Goal: Find specific page/section

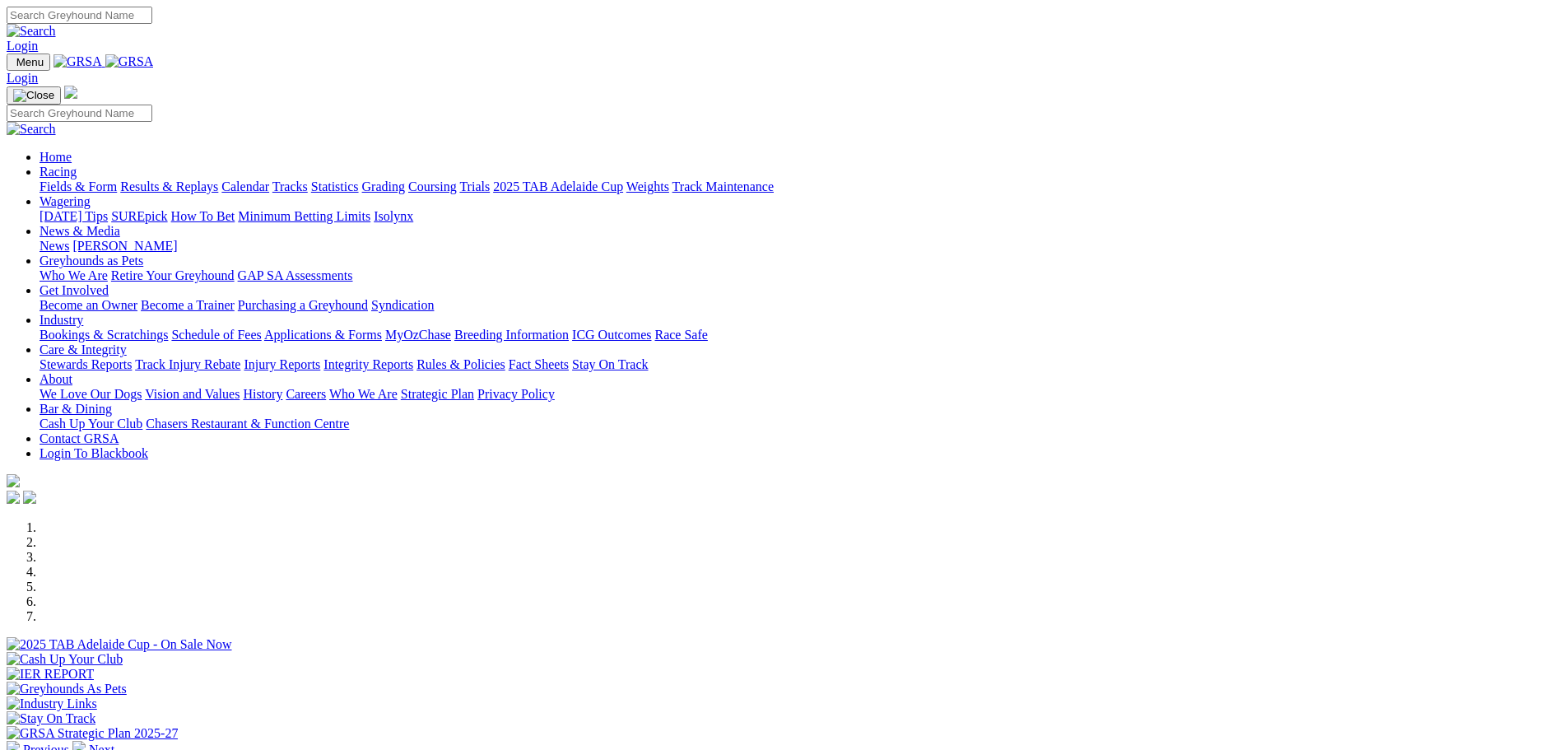
click at [116, 179] on link "Fields & Form" at bounding box center [77, 186] width 77 height 14
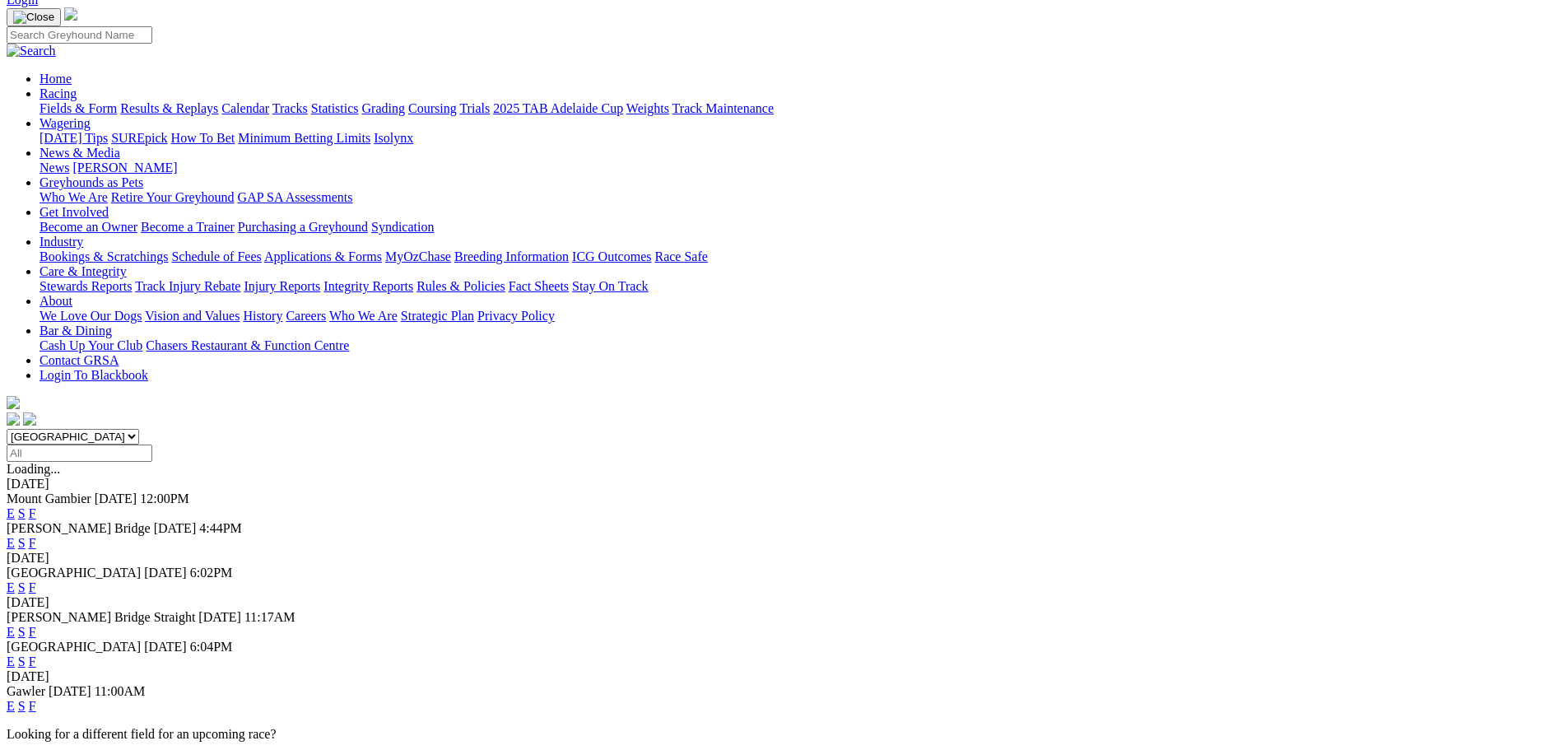
scroll to position [82, 0]
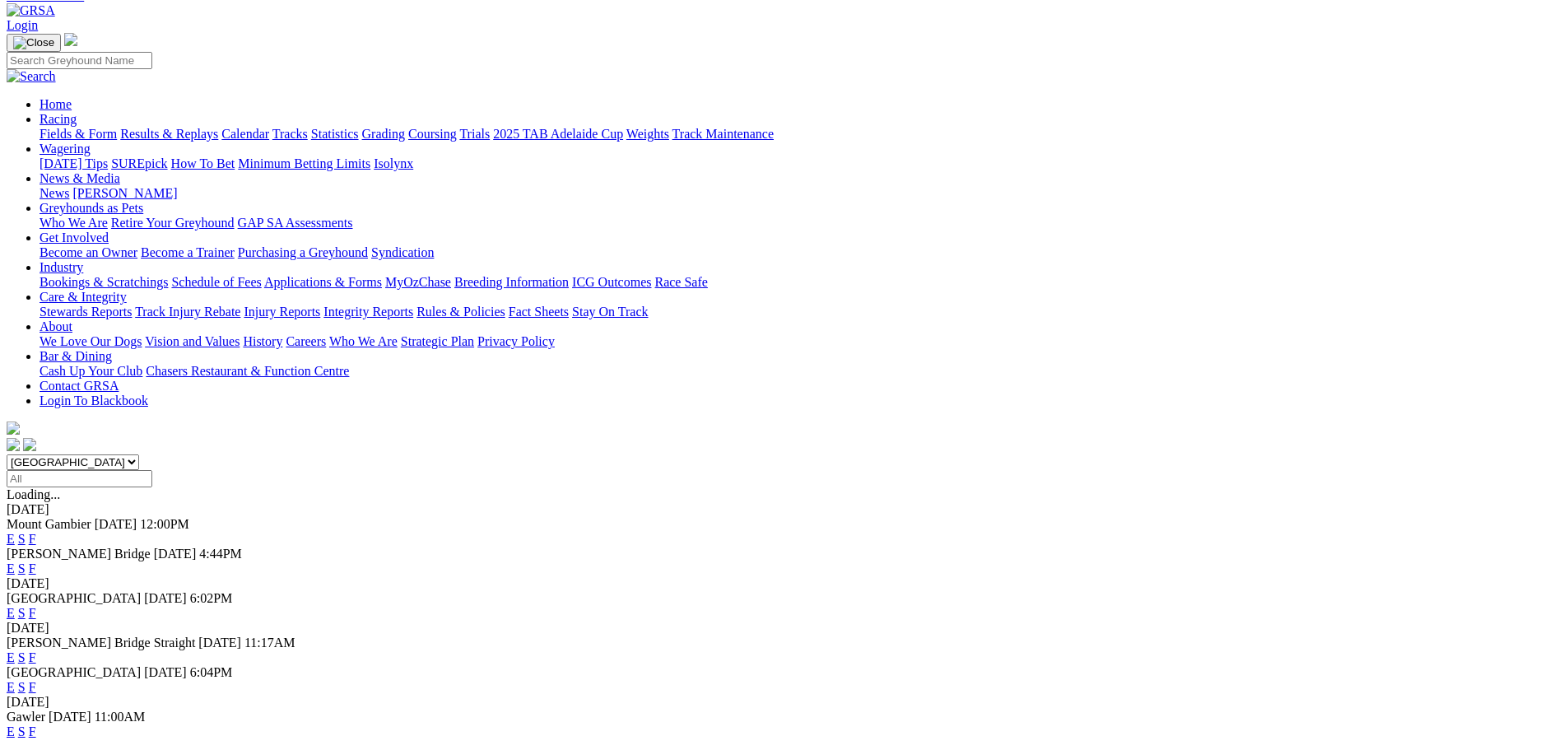
click at [36, 606] on link "F" at bounding box center [32, 613] width 8 height 14
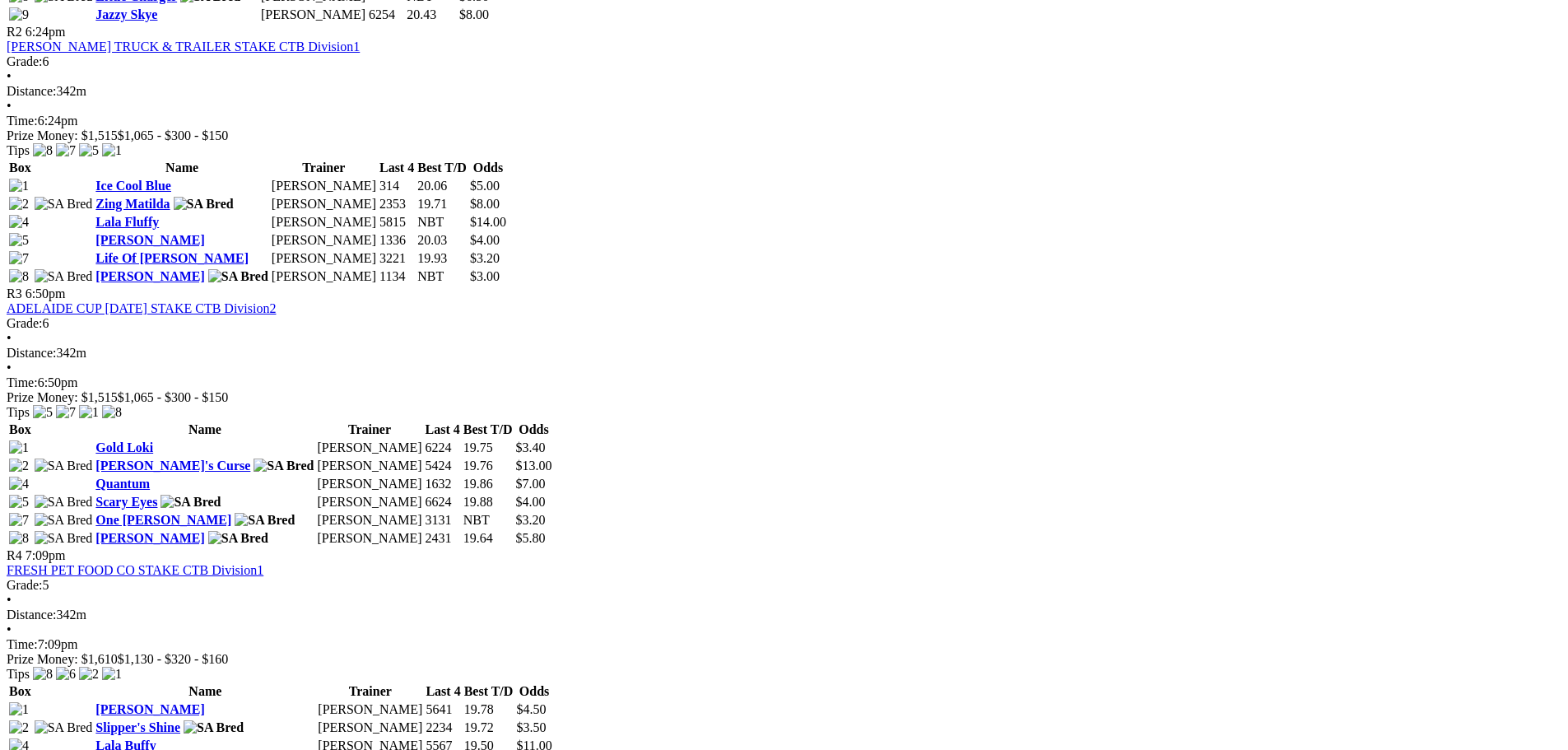
scroll to position [1070, 0]
